Goal: Transaction & Acquisition: Purchase product/service

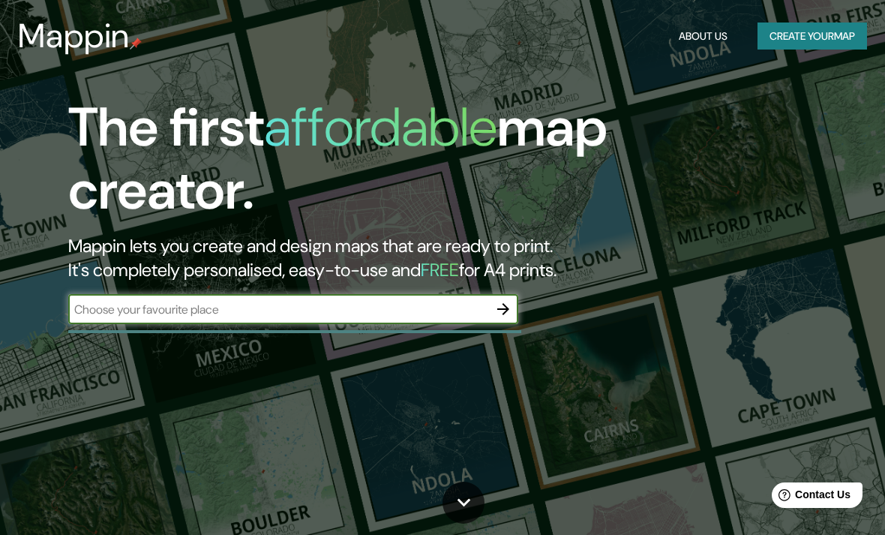
click at [431, 311] on input "text" at bounding box center [278, 309] width 420 height 17
click at [89, 302] on input "text" at bounding box center [278, 309] width 420 height 17
click at [96, 303] on input "text" at bounding box center [278, 309] width 420 height 17
type input "Reserva Territorial Atlixcáyotl"
click at [508, 305] on icon "button" at bounding box center [503, 309] width 18 height 18
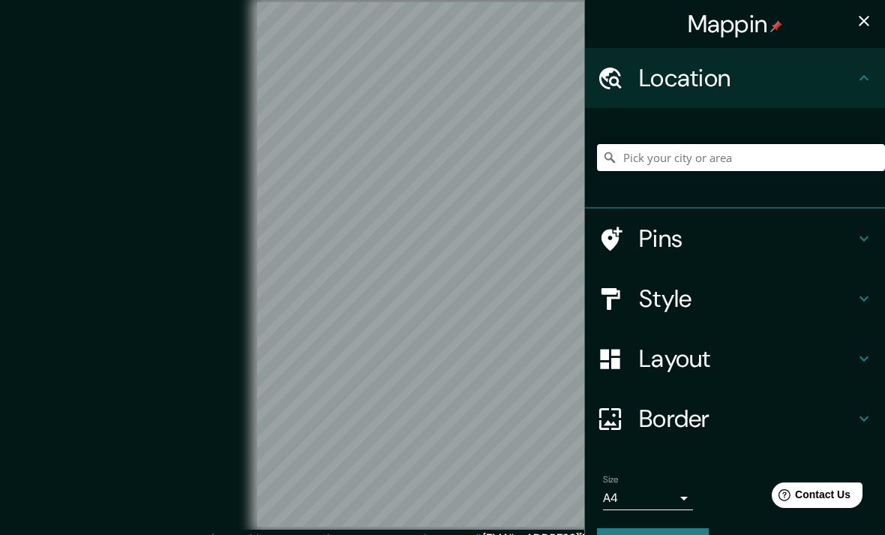
click at [743, 157] on input "Pick your city or area" at bounding box center [741, 157] width 288 height 27
click at [699, 160] on input "Pick your city or area" at bounding box center [741, 157] width 288 height 27
paste input "Reserva Territorial Atlixcáyotl"
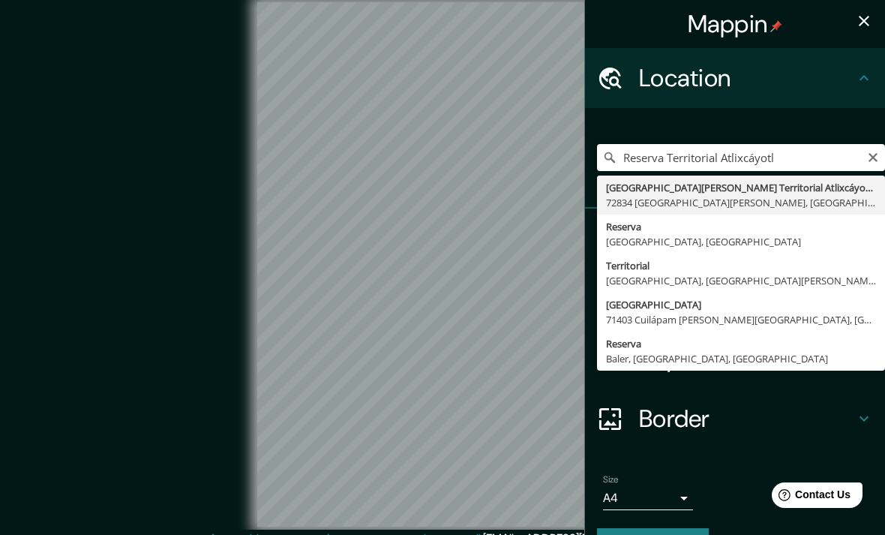
type input "[GEOGRAPHIC_DATA][PERSON_NAME] 72810 [GEOGRAPHIC_DATA][PERSON_NAME], [GEOGRAPHI…"
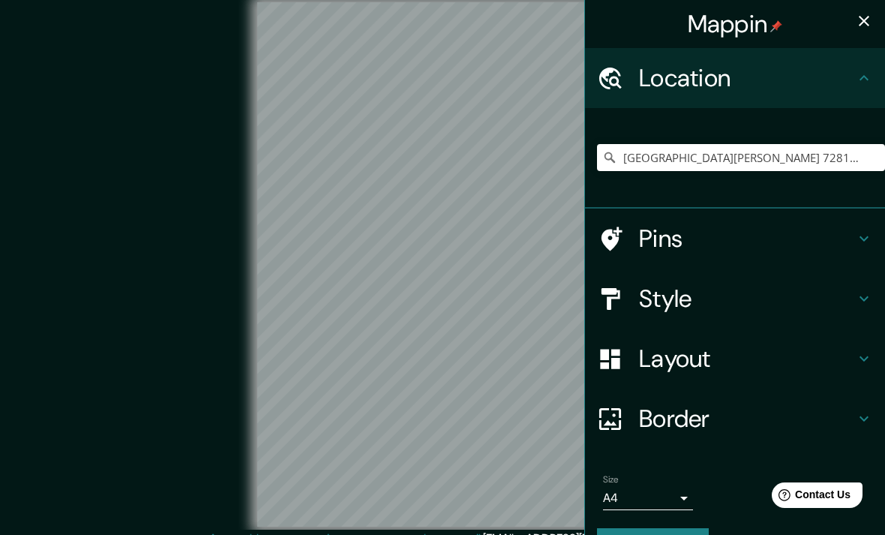
click at [783, 304] on h4 "Style" at bounding box center [747, 299] width 216 height 30
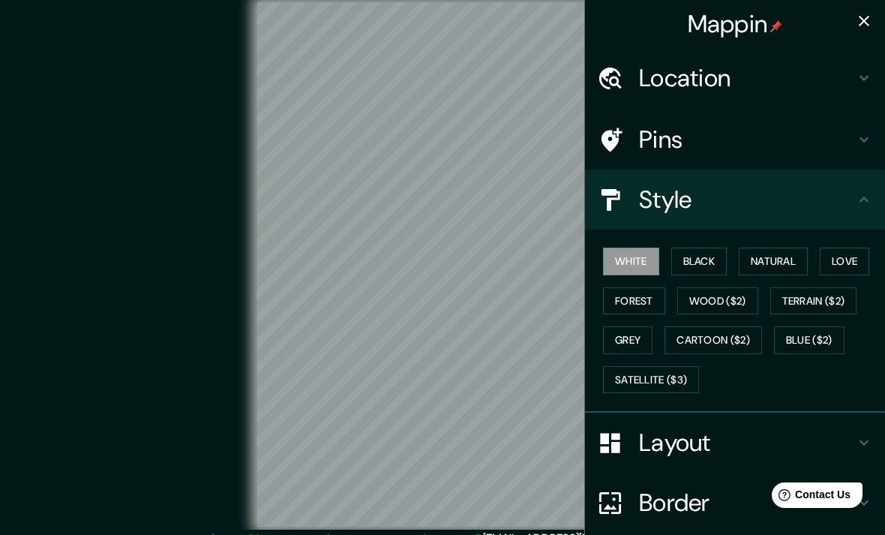
click at [716, 260] on button "Black" at bounding box center [699, 262] width 56 height 28
click at [770, 259] on button "Natural" at bounding box center [773, 262] width 69 height 28
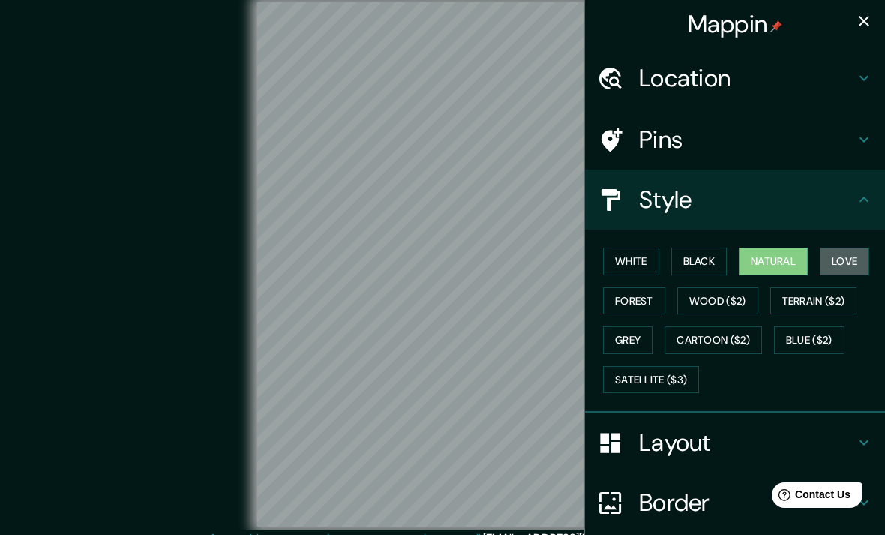
click at [846, 265] on button "Love" at bounding box center [845, 262] width 50 height 28
click at [686, 371] on button "Satellite ($3)" at bounding box center [651, 380] width 96 height 28
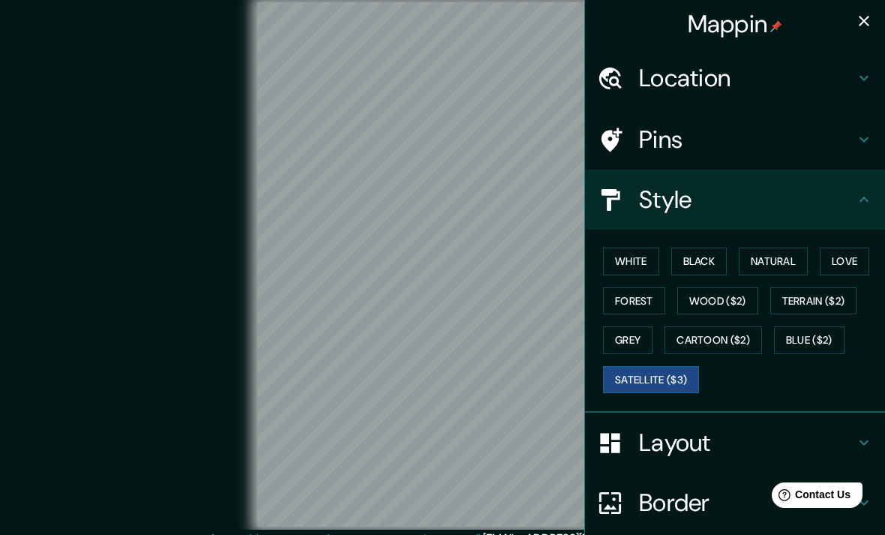
click at [743, 78] on h4 "Location" at bounding box center [747, 78] width 216 height 30
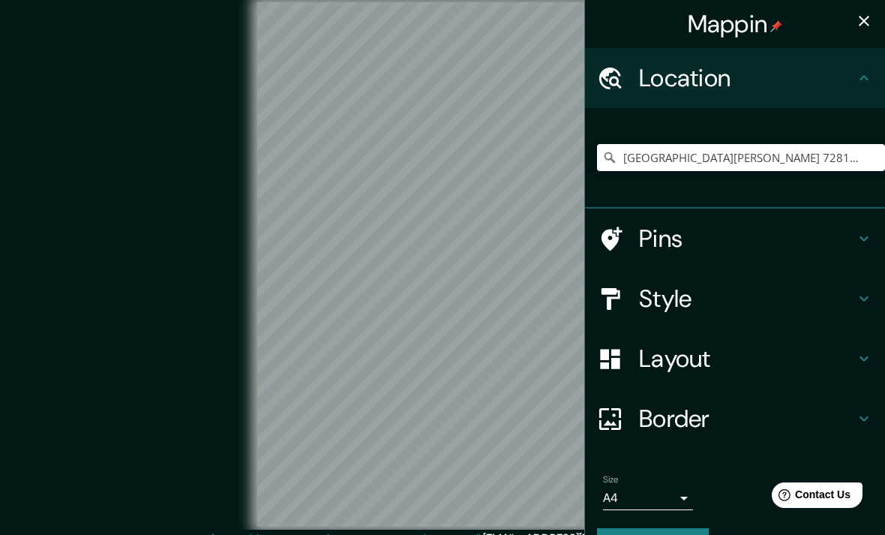
scroll to position [2, 0]
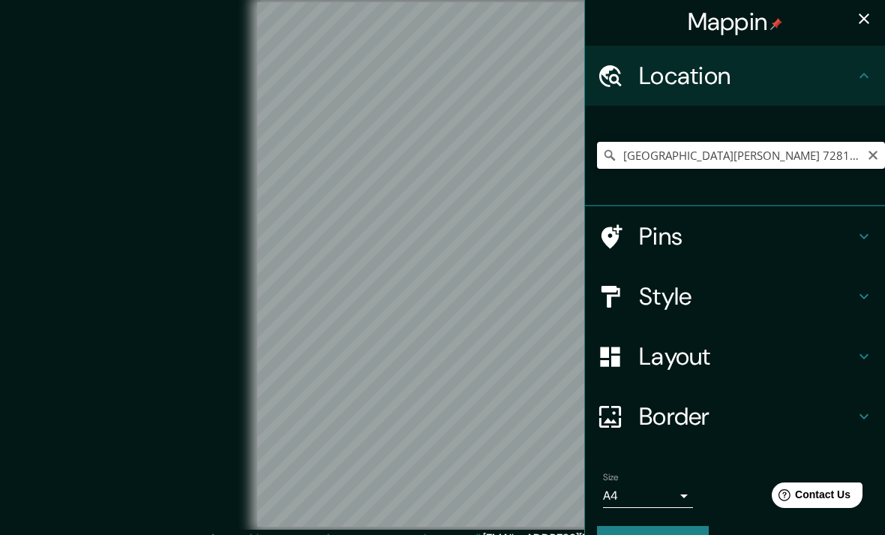
click at [776, 154] on input "[GEOGRAPHIC_DATA][PERSON_NAME] 72810 [GEOGRAPHIC_DATA][PERSON_NAME], [GEOGRAPHI…" at bounding box center [741, 155] width 288 height 27
click at [881, 144] on input "[GEOGRAPHIC_DATA][PERSON_NAME] 72810 [GEOGRAPHIC_DATA][PERSON_NAME], [GEOGRAPHI…" at bounding box center [741, 155] width 288 height 27
click at [773, 46] on div "Location" at bounding box center [735, 76] width 300 height 60
click at [871, 155] on icon "Clear" at bounding box center [873, 155] width 12 height 12
paste input "(19.0263097, -98.2409187)"
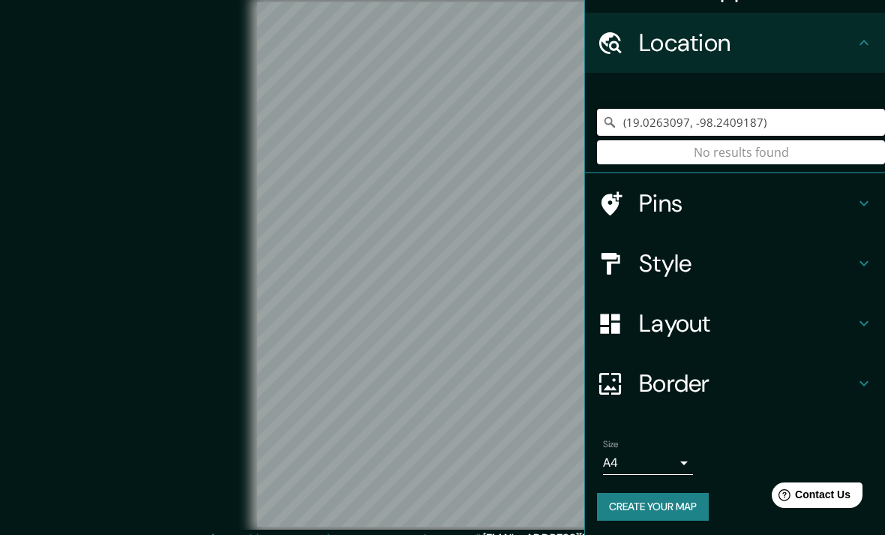
scroll to position [35, 0]
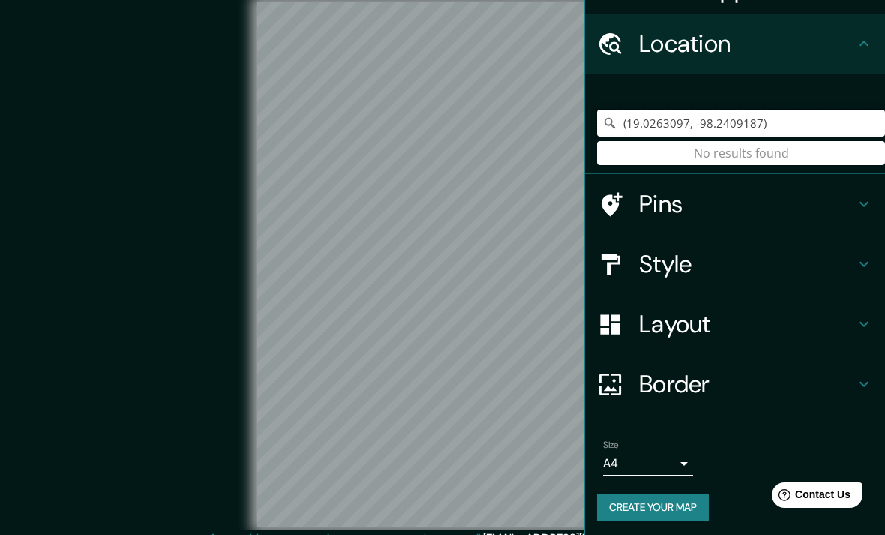
click at [856, 120] on input "(19.0263097, -98.2409187)" at bounding box center [741, 123] width 288 height 27
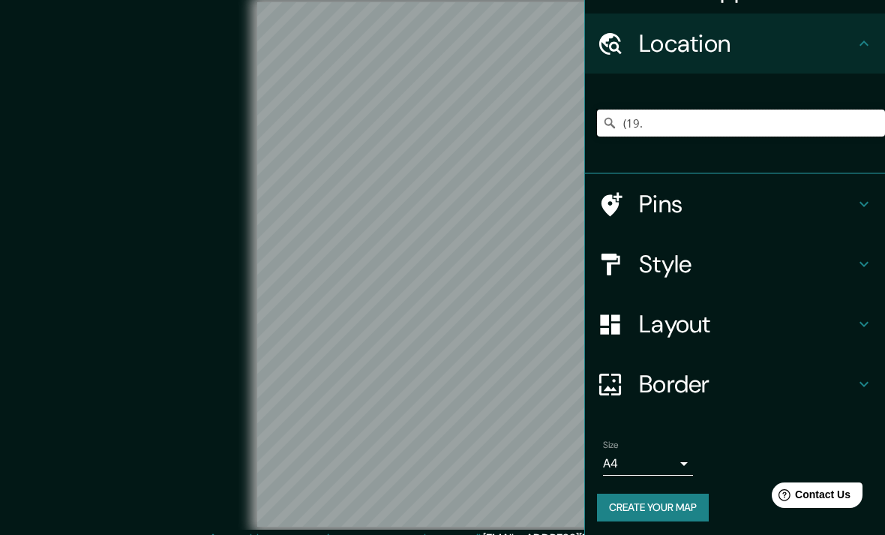
type input "("
